Goal: Communication & Community: Connect with others

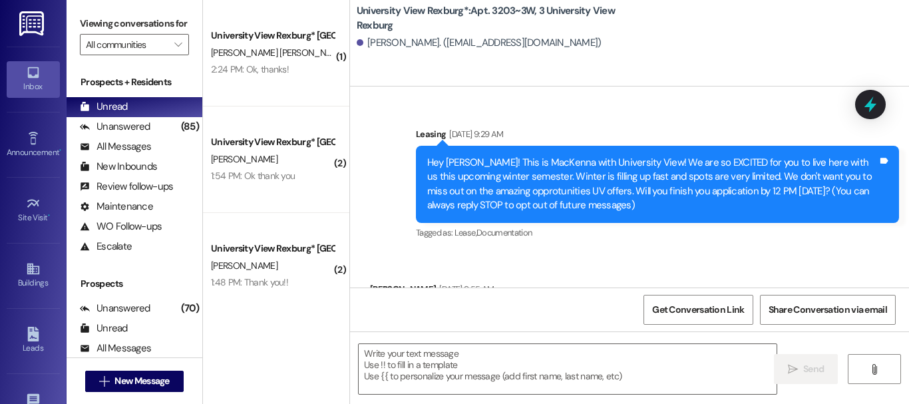
scroll to position [16087, 0]
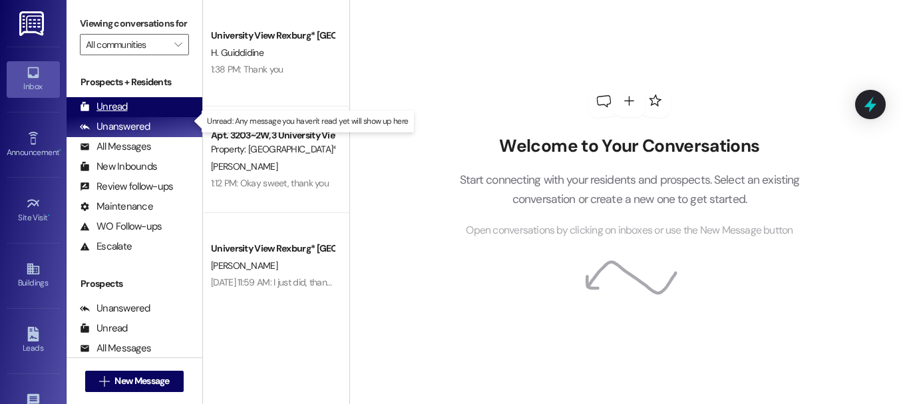
click at [136, 117] on div "Unread (0)" at bounding box center [135, 107] width 136 height 20
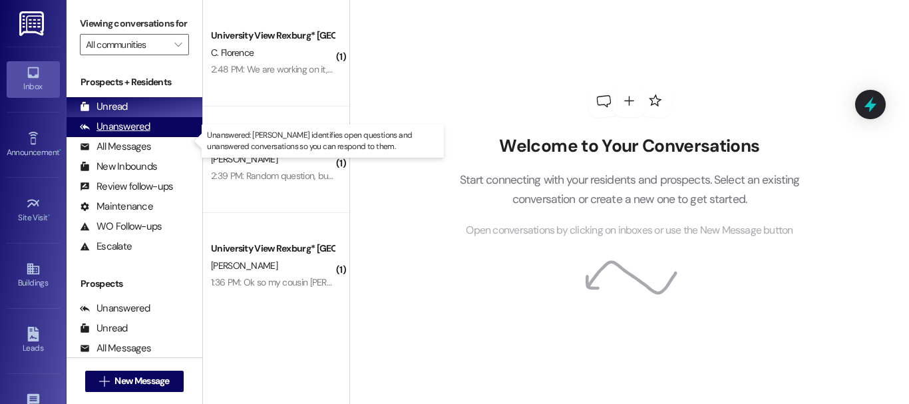
click at [134, 134] on div "Unanswered" at bounding box center [115, 127] width 71 height 14
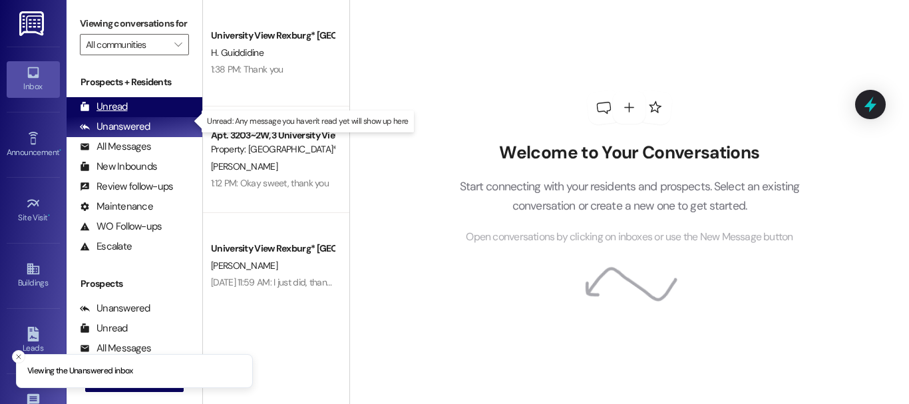
click at [146, 117] on div "Unread (0)" at bounding box center [135, 107] width 136 height 20
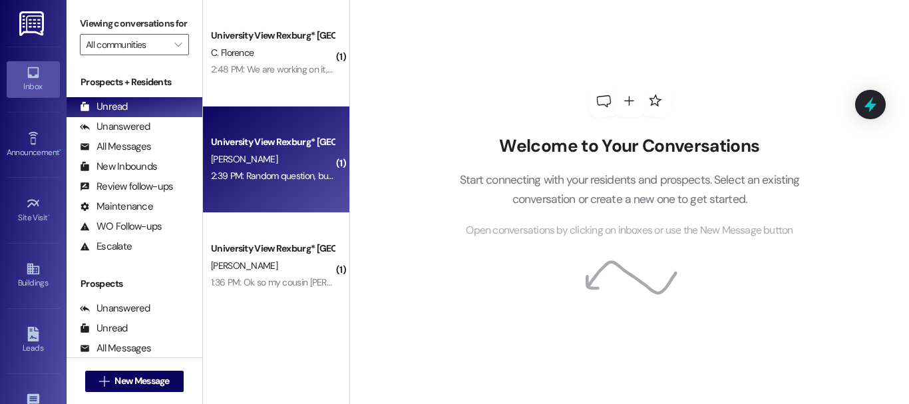
scroll to position [10, 0]
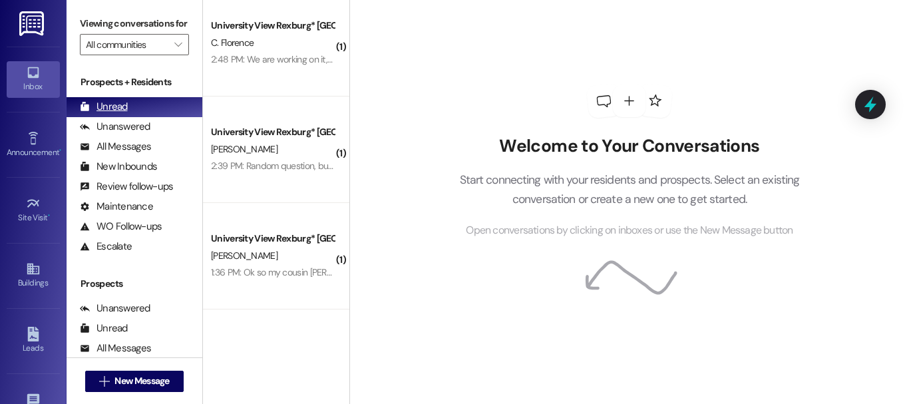
drag, startPoint x: 274, startPoint y: 182, endPoint x: 172, endPoint y: 122, distance: 118.4
click at [172, 117] on div "Unread (0)" at bounding box center [135, 107] width 136 height 20
click at [126, 385] on span "New Message" at bounding box center [141, 381] width 55 height 14
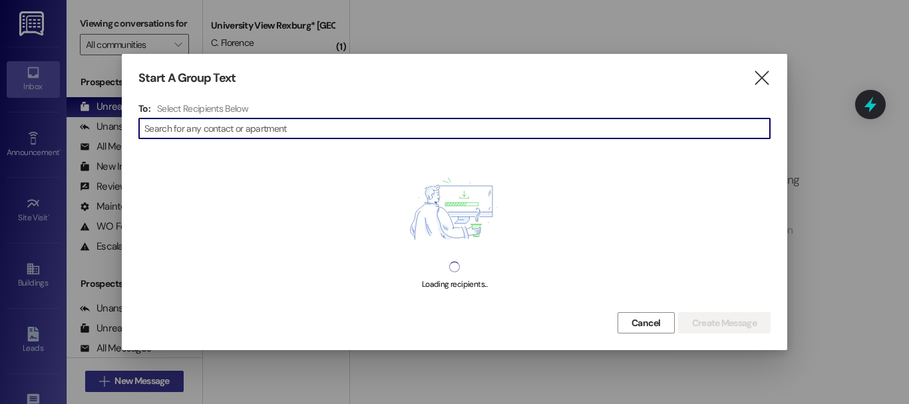
type input "2"
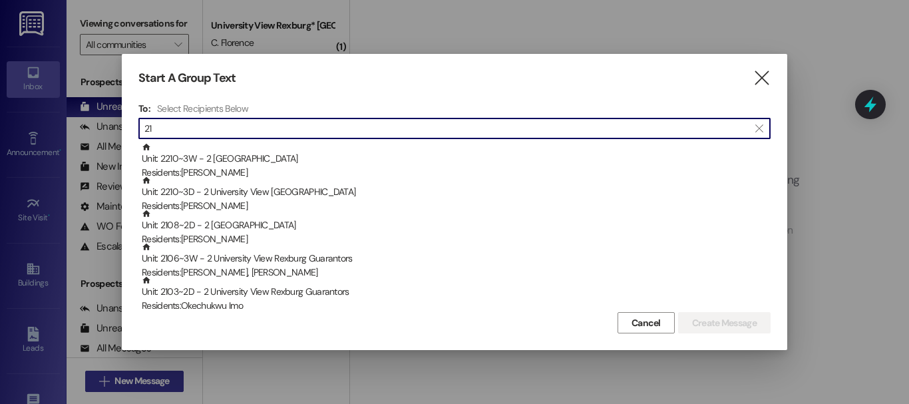
type input "2"
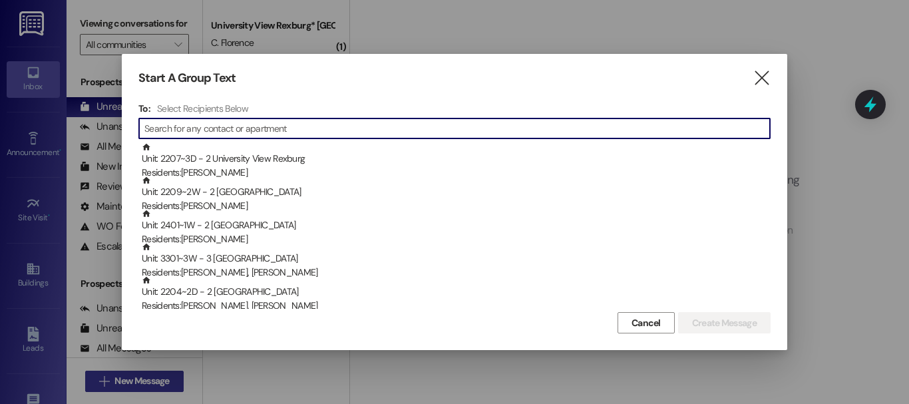
type input "2"
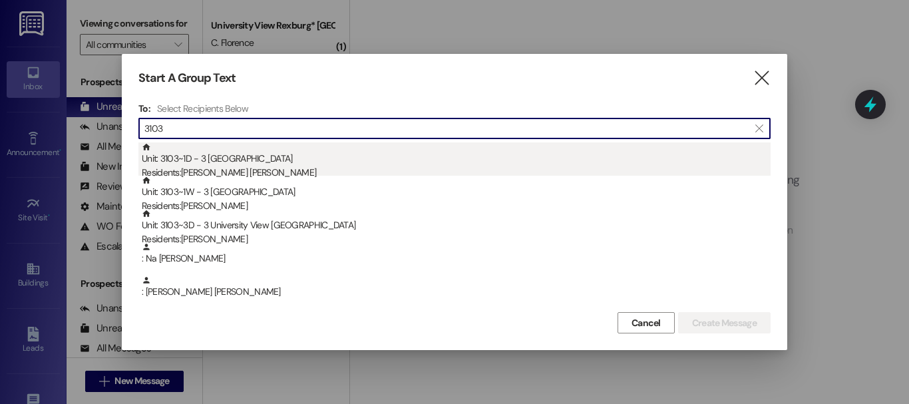
type input "3103"
click at [233, 156] on div "Unit: 3103~1D - 3 University View Rexburg Residents: [PERSON_NAME] [PERSON_NAME]" at bounding box center [456, 161] width 629 height 38
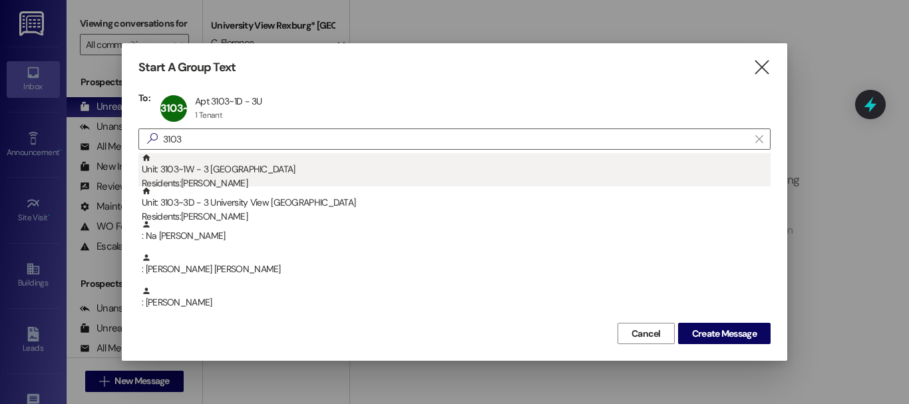
click at [233, 171] on div "Unit: 3103~1W - 3 University View Rexburg Residents: [PERSON_NAME]" at bounding box center [456, 172] width 629 height 38
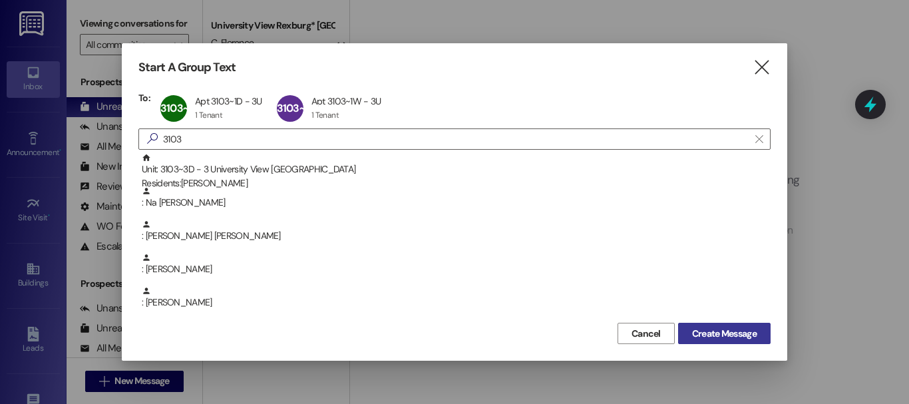
click at [752, 335] on span "Create Message" at bounding box center [724, 334] width 65 height 14
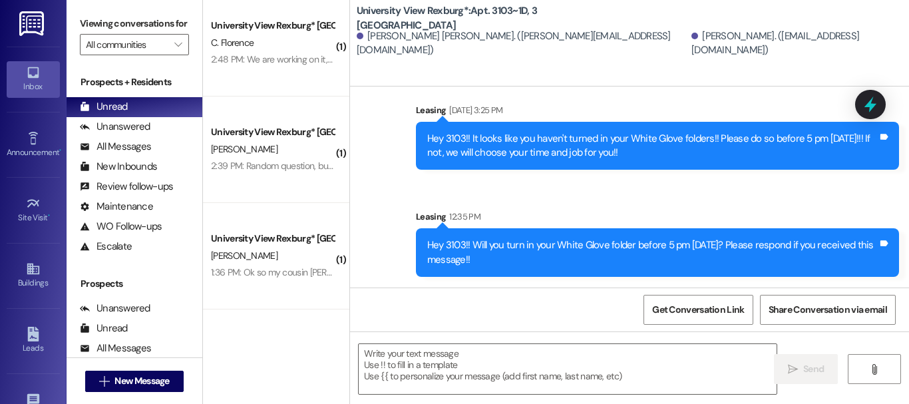
scroll to position [2, 0]
